Goal: Find contact information: Find contact information

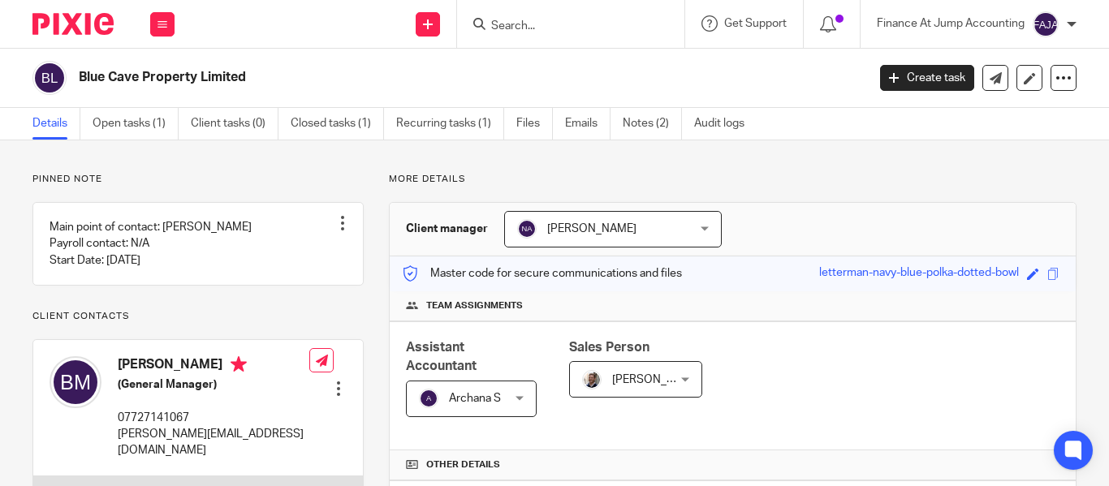
click at [514, 28] on input "Search" at bounding box center [562, 26] width 146 height 15
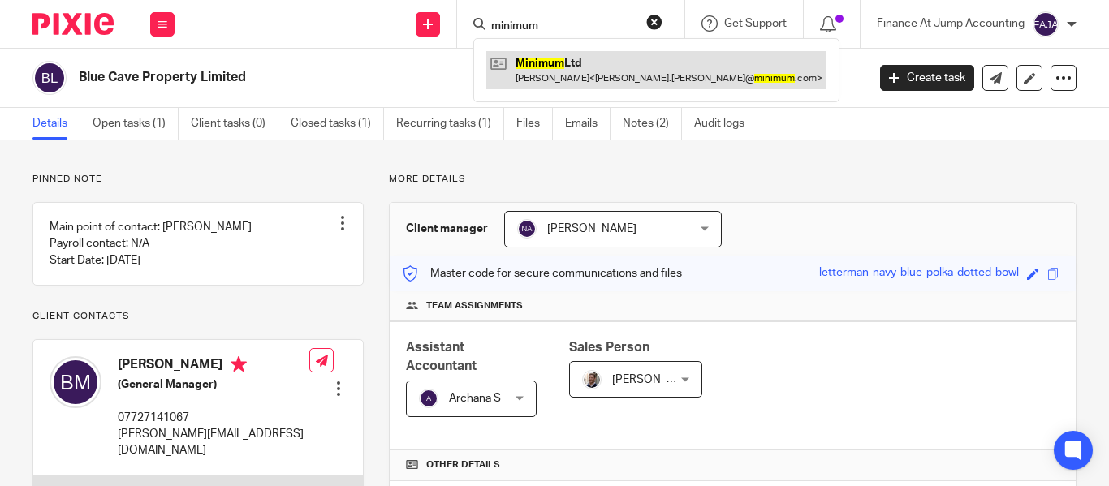
type input "minimum"
click at [581, 85] on link at bounding box center [656, 69] width 340 height 37
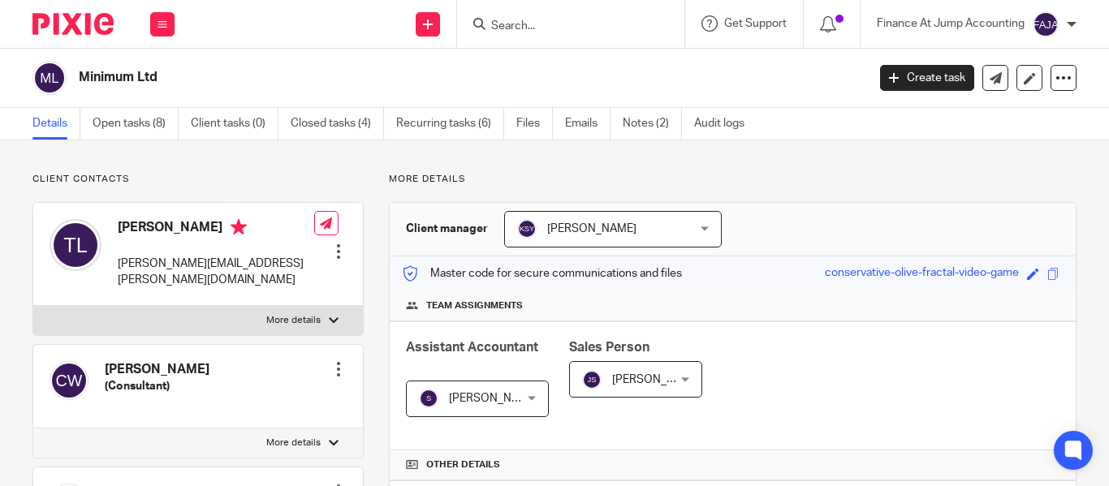
drag, startPoint x: 118, startPoint y: 222, endPoint x: 206, endPoint y: 232, distance: 89.0
click at [206, 232] on h4 "[PERSON_NAME]" at bounding box center [216, 229] width 196 height 20
copy h4 "[PERSON_NAME]"
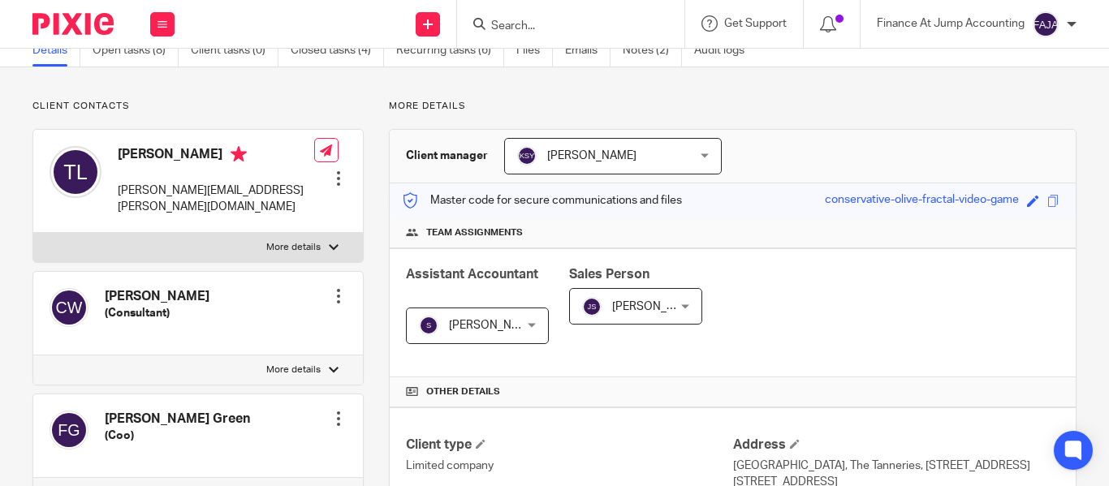
scroll to position [75, 0]
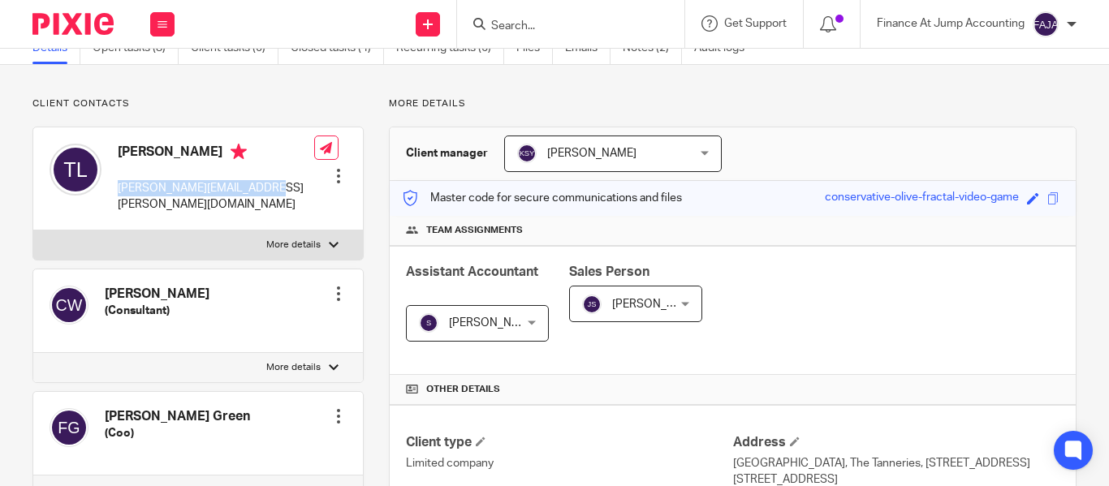
drag, startPoint x: 118, startPoint y: 187, endPoint x: 280, endPoint y: 196, distance: 162.6
click at [280, 196] on div "[PERSON_NAME] [PERSON_NAME][EMAIL_ADDRESS][PERSON_NAME][DOMAIN_NAME] Edit conta…" at bounding box center [198, 178] width 330 height 103
copy p "[PERSON_NAME][EMAIL_ADDRESS][PERSON_NAME][DOMAIN_NAME]"
